Goal: Information Seeking & Learning: Learn about a topic

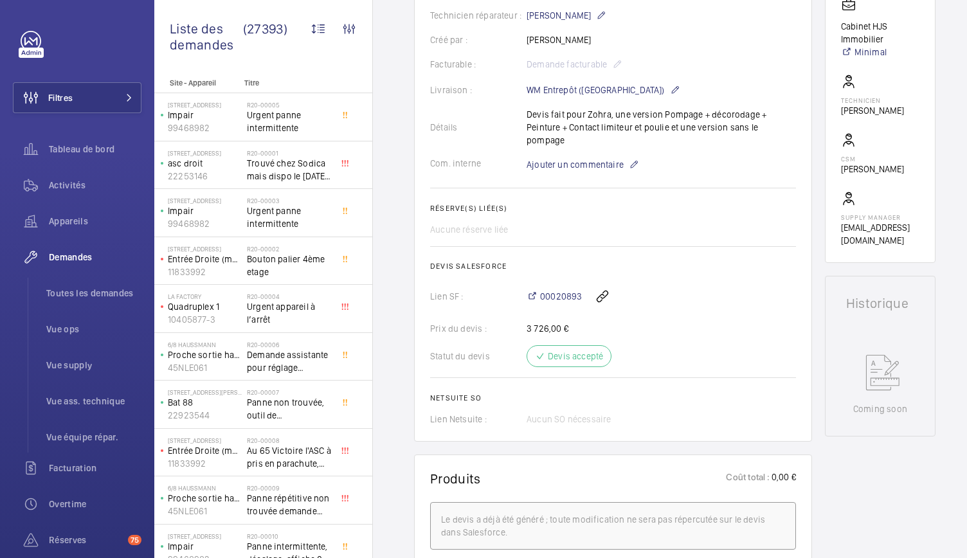
scroll to position [0, 28]
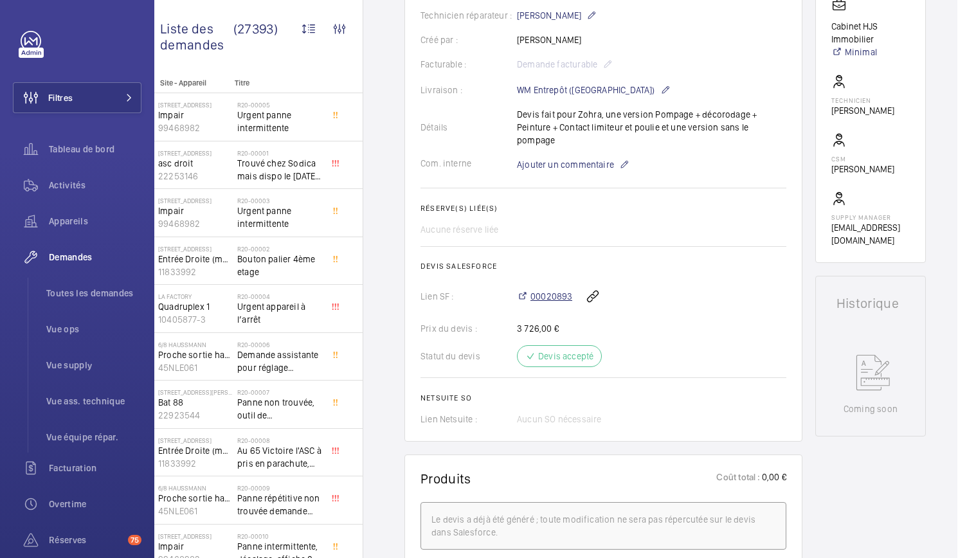
click at [535, 290] on span "00020893" at bounding box center [551, 296] width 42 height 13
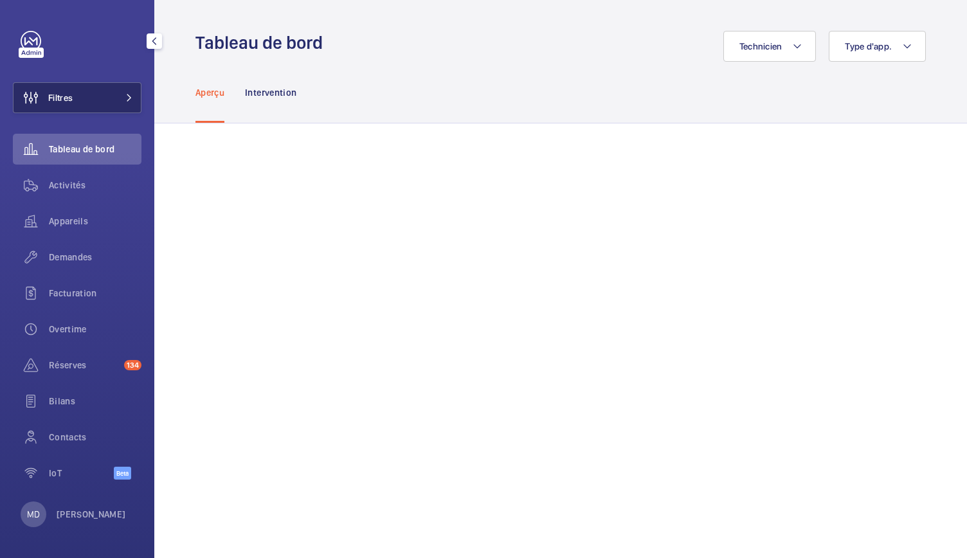
click at [123, 107] on button "Filtres" at bounding box center [77, 97] width 129 height 31
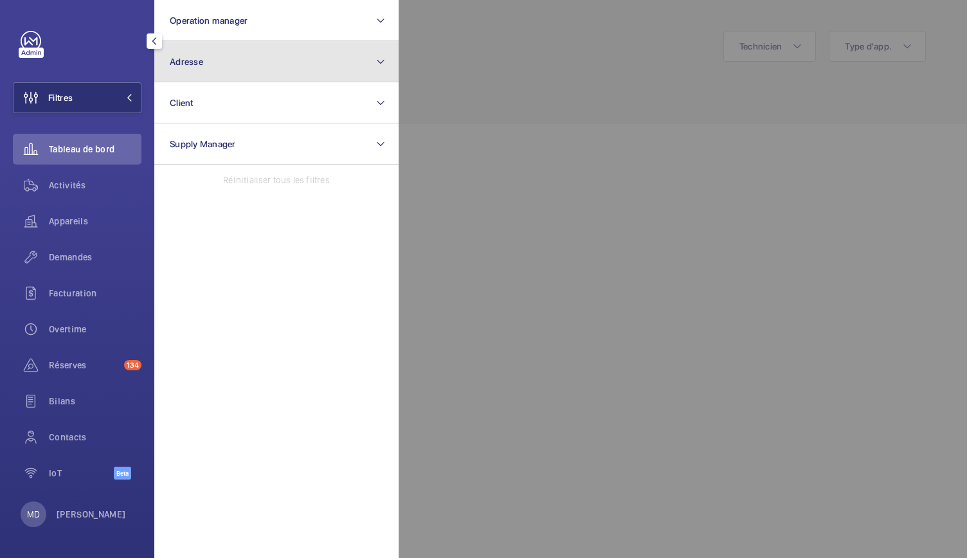
click at [235, 56] on button "Adresse" at bounding box center [276, 61] width 244 height 41
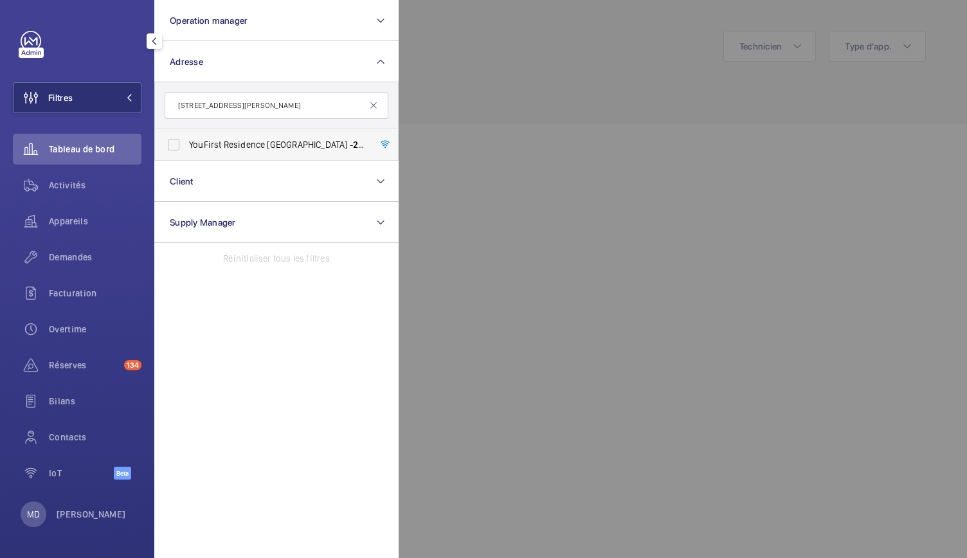
type input "23 Rue Paul Rivet"
click at [240, 150] on span "YouFirst Residence Le Plessis-Robinson - 23 Rue Paul Rivet , LE PLESSIS-ROBINSO…" at bounding box center [277, 144] width 177 height 13
click at [186, 150] on input "YouFirst Residence Le Plessis-Robinson - 23 Rue Paul Rivet , LE PLESSIS-ROBINSO…" at bounding box center [174, 145] width 26 height 26
checkbox input "true"
click at [473, 107] on div at bounding box center [881, 279] width 967 height 558
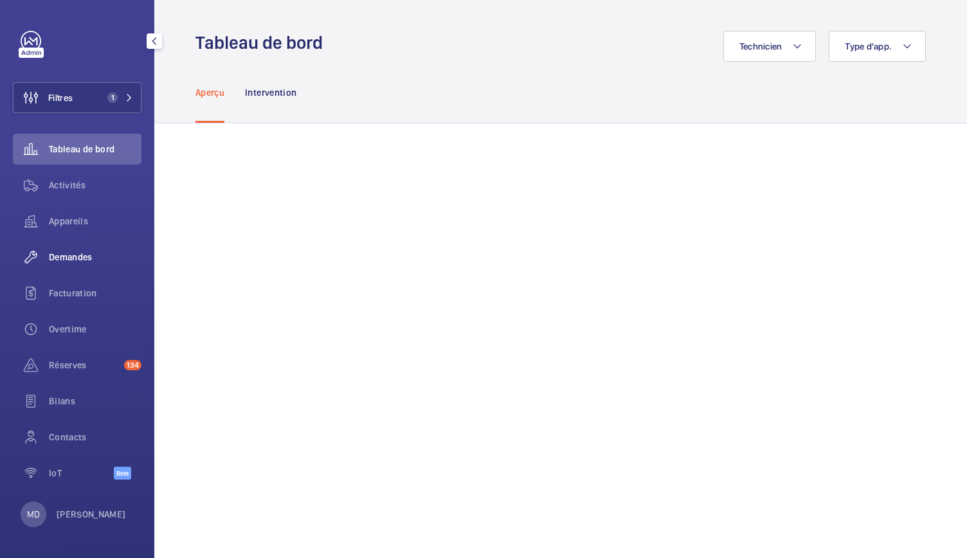
click at [78, 256] on span "Demandes" at bounding box center [95, 257] width 93 height 13
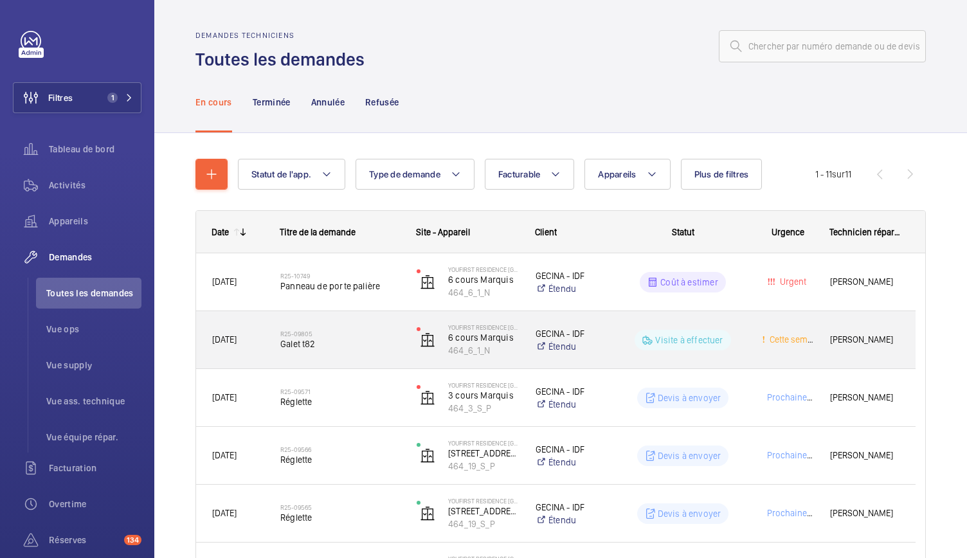
click at [313, 340] on span "Galet t82" at bounding box center [340, 343] width 120 height 13
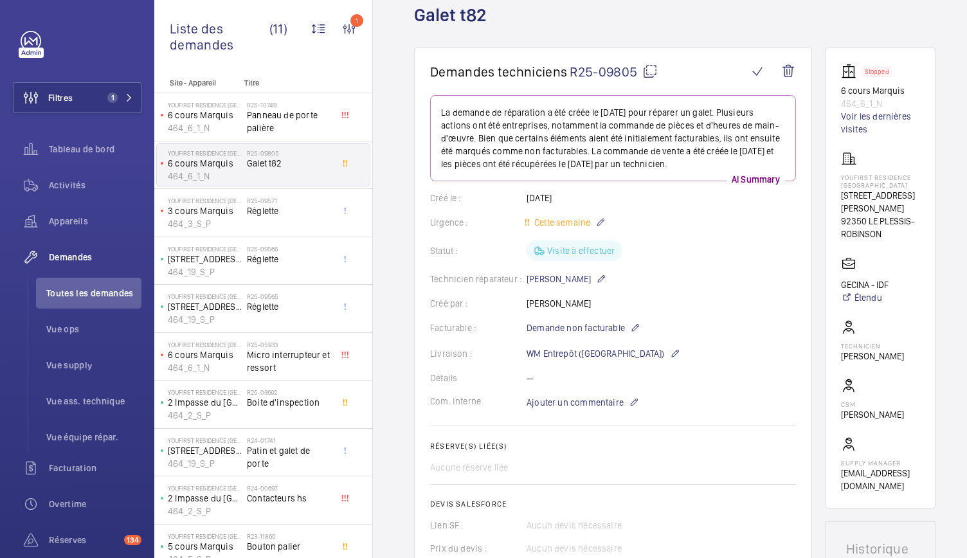
scroll to position [30, 0]
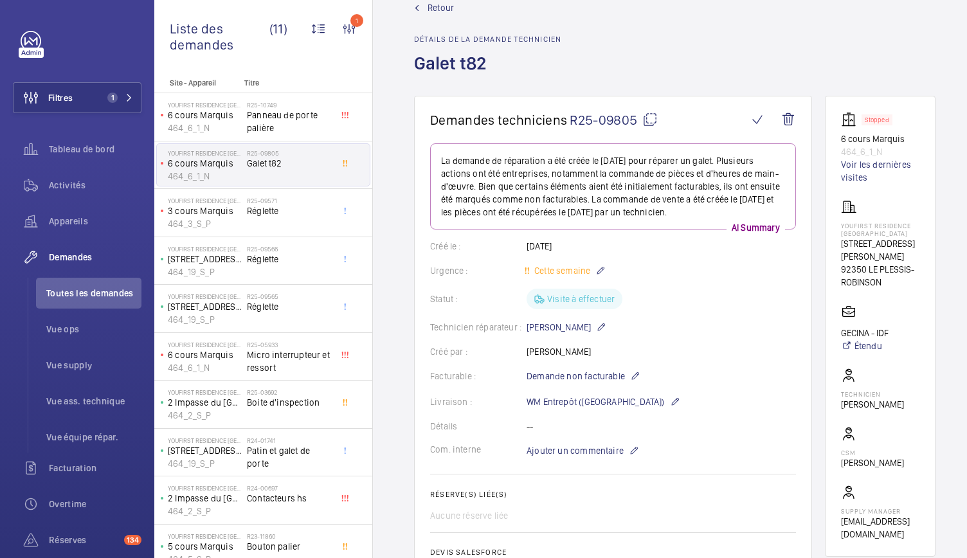
click at [650, 123] on mat-icon at bounding box center [649, 119] width 15 height 15
drag, startPoint x: 839, startPoint y: 136, endPoint x: 900, endPoint y: 147, distance: 61.5
click at [900, 147] on wm-front-card "Stopped 6 cours Marquis 464_6_1_N Voir les dernières visites YouFirst Residence…" at bounding box center [880, 326] width 111 height 461
copy div "6 cours Marquis 464_6_1_N"
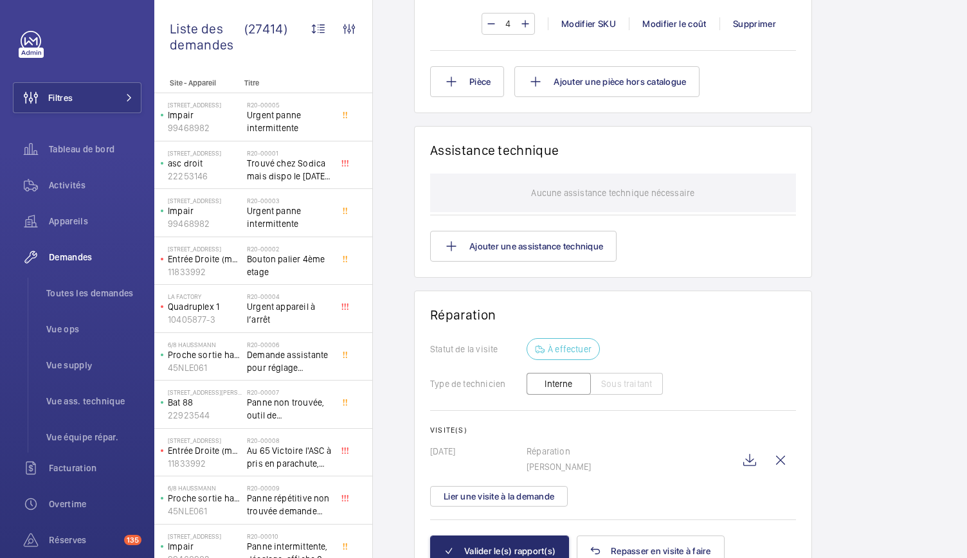
scroll to position [1116, 0]
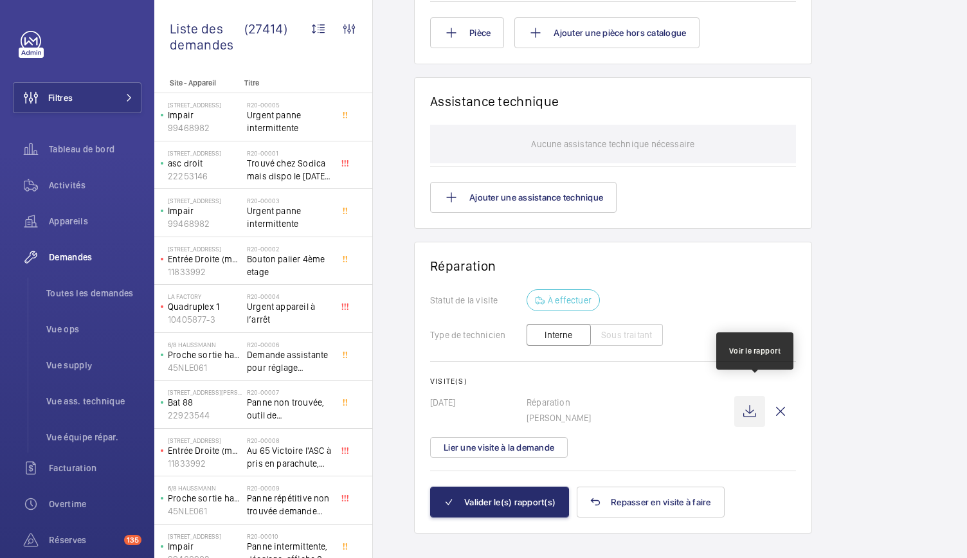
click at [754, 402] on wm-front-icon-button at bounding box center [749, 411] width 31 height 31
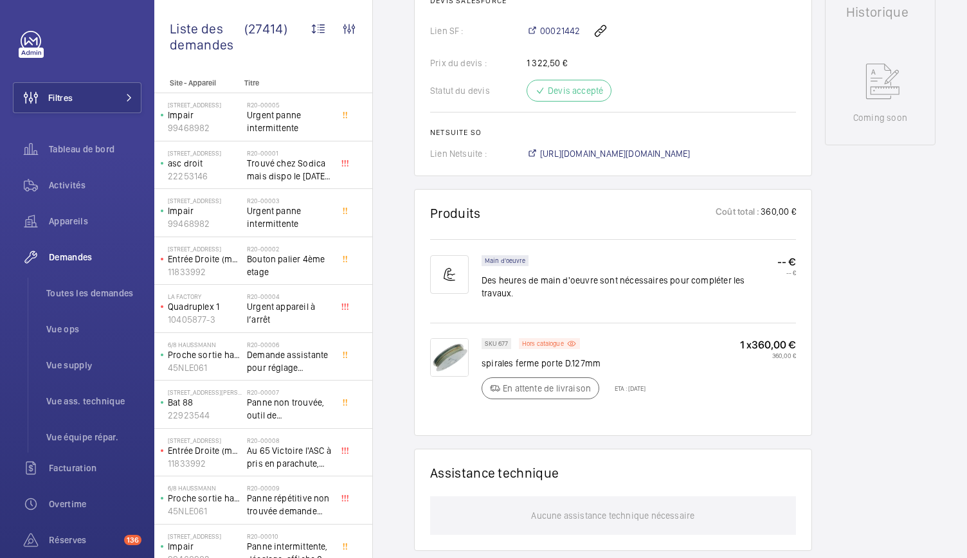
scroll to position [607, 0]
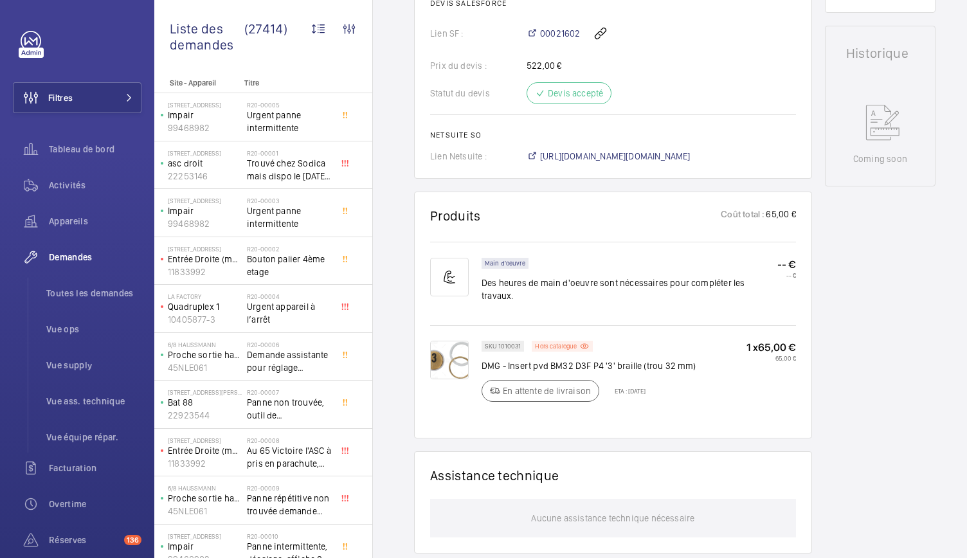
scroll to position [568, 0]
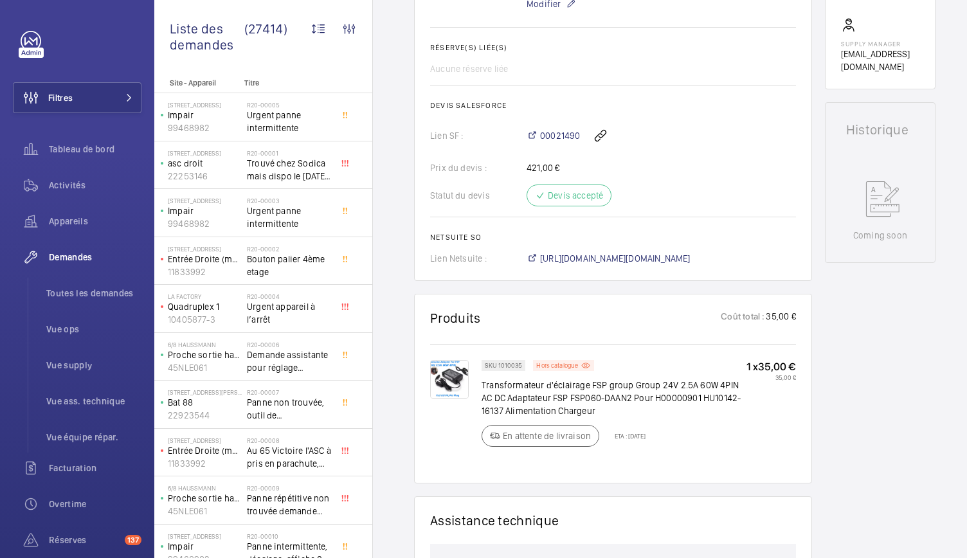
scroll to position [490, 0]
click at [452, 380] on img at bounding box center [449, 378] width 39 height 39
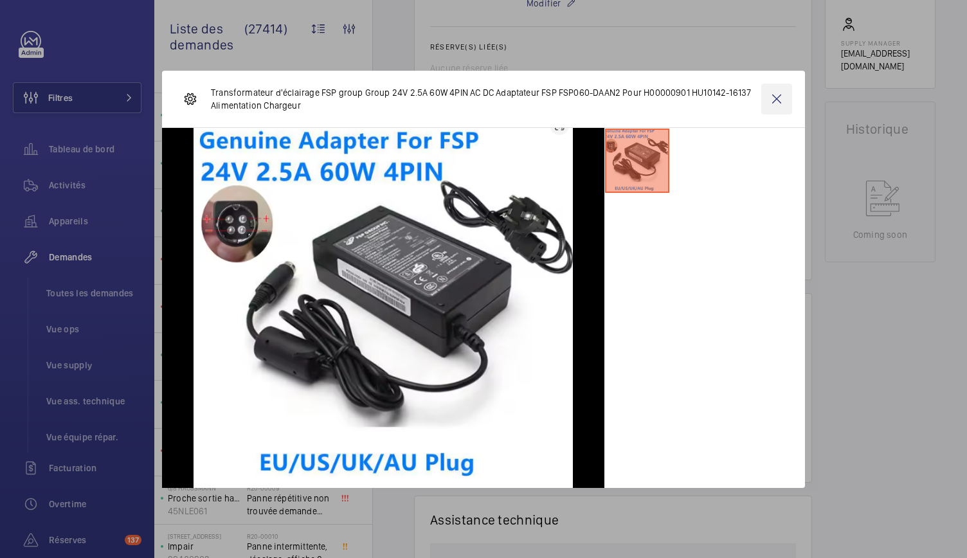
click at [778, 93] on wm-front-icon-button at bounding box center [776, 99] width 31 height 31
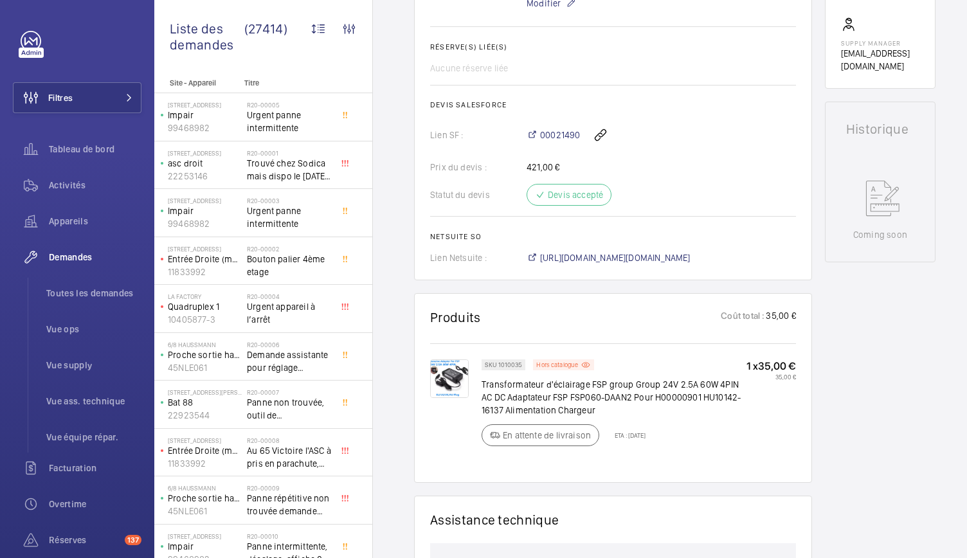
scroll to position [0, 0]
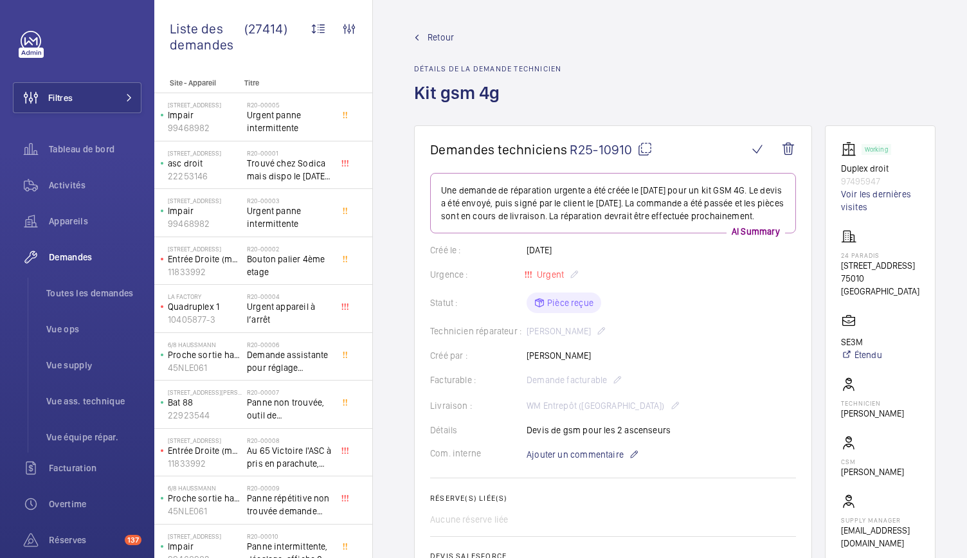
click at [642, 149] on mat-icon at bounding box center [644, 148] width 15 height 15
drag, startPoint x: 835, startPoint y: 164, endPoint x: 907, endPoint y: 186, distance: 75.2
click at [907, 186] on wm-front-card "Working Duplex droit 97495947 Voir les dernières visites 24 PARADIS [STREET_ADD…" at bounding box center [880, 345] width 111 height 440
copy div "Duplex droit 97495947"
